Goal: Transaction & Acquisition: Purchase product/service

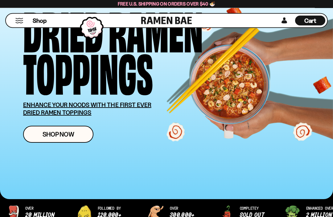
scroll to position [65, 0]
click at [57, 133] on span "Shop Now" at bounding box center [59, 134] width 32 height 6
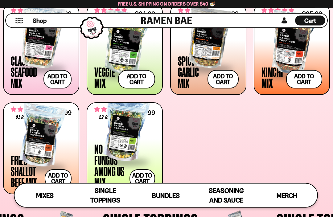
scroll to position [246, 0]
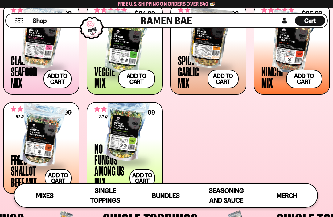
click at [150, 141] on div at bounding box center [124, 130] width 61 height 62
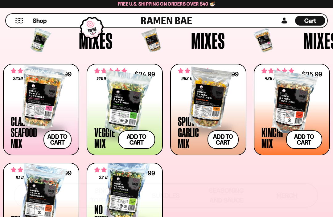
scroll to position [184, 0]
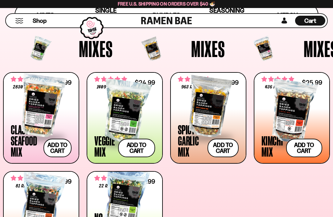
click at [228, 113] on div at bounding box center [208, 106] width 61 height 62
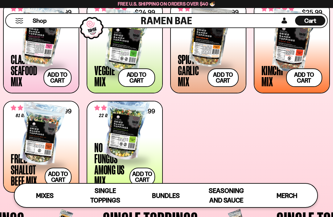
scroll to position [248, 0]
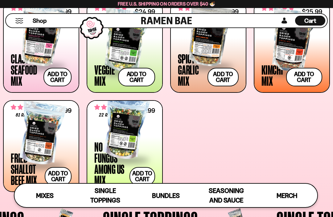
click at [138, 142] on div at bounding box center [124, 128] width 61 height 62
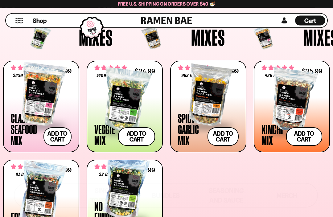
scroll to position [183, 0]
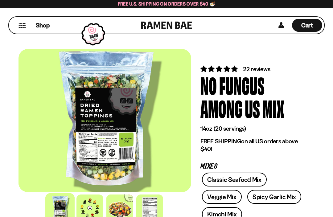
scroll to position [1, 0]
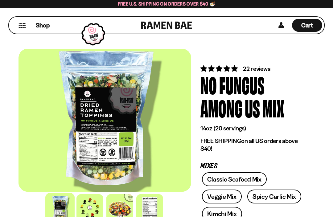
click at [161, 149] on div at bounding box center [105, 120] width 173 height 143
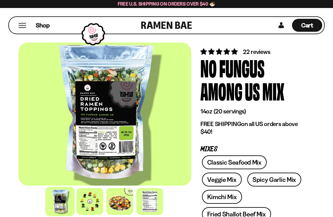
scroll to position [11, 0]
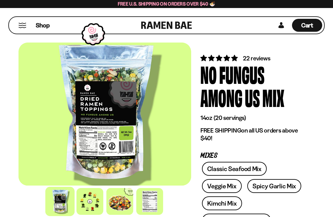
click at [116, 129] on div at bounding box center [105, 114] width 173 height 143
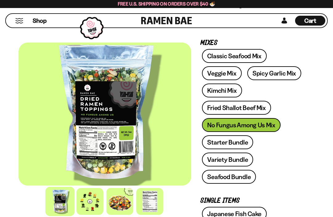
scroll to position [0, 0]
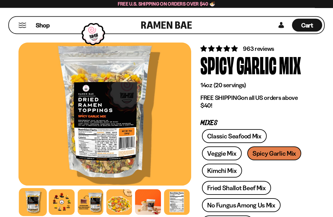
scroll to position [25, 0]
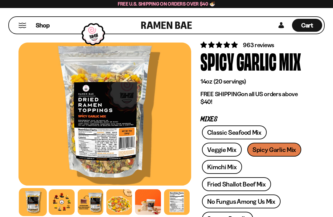
click at [64, 200] on div at bounding box center [62, 202] width 26 height 26
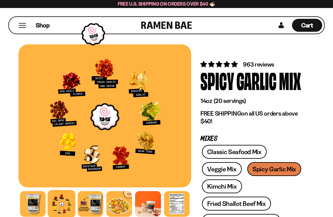
scroll to position [0, 0]
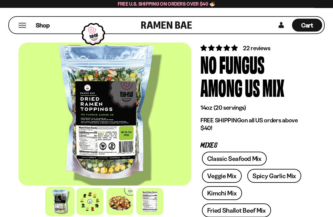
scroll to position [21, 0]
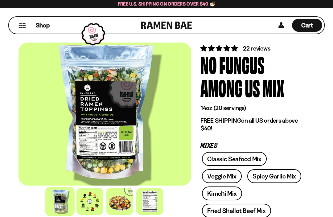
click at [92, 200] on div at bounding box center [89, 201] width 27 height 27
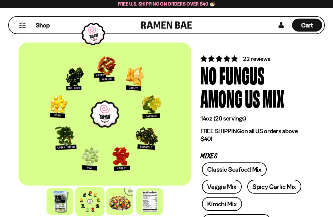
scroll to position [0, 0]
